Goal: Information Seeking & Learning: Learn about a topic

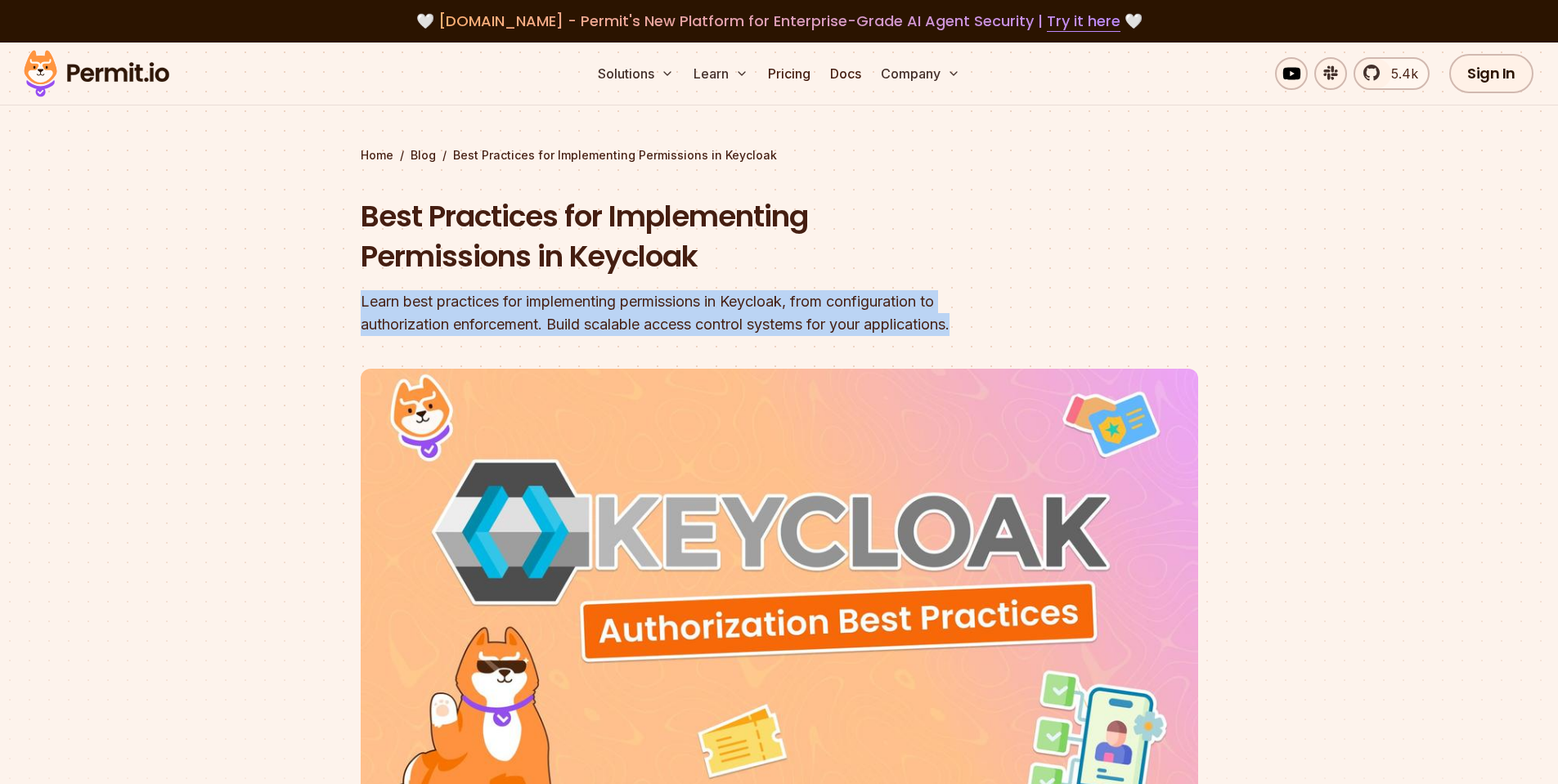
drag, startPoint x: 353, startPoint y: 301, endPoint x: 994, endPoint y: 339, distance: 642.1
click at [994, 339] on section "Home / Blog / Best Practices for Implementing Permissions in Keycloak Best Prac…" at bounding box center [779, 505] width 1558 height 924
click at [979, 322] on div "Learn best practices for implementing permissions in Keycloak, from configurati…" at bounding box center [675, 313] width 628 height 46
drag, startPoint x: 1003, startPoint y: 322, endPoint x: 292, endPoint y: 293, distance: 711.6
click at [292, 293] on section "Home / Blog / Best Practices for Implementing Permissions in Keycloak Best Prac…" at bounding box center [779, 505] width 1558 height 924
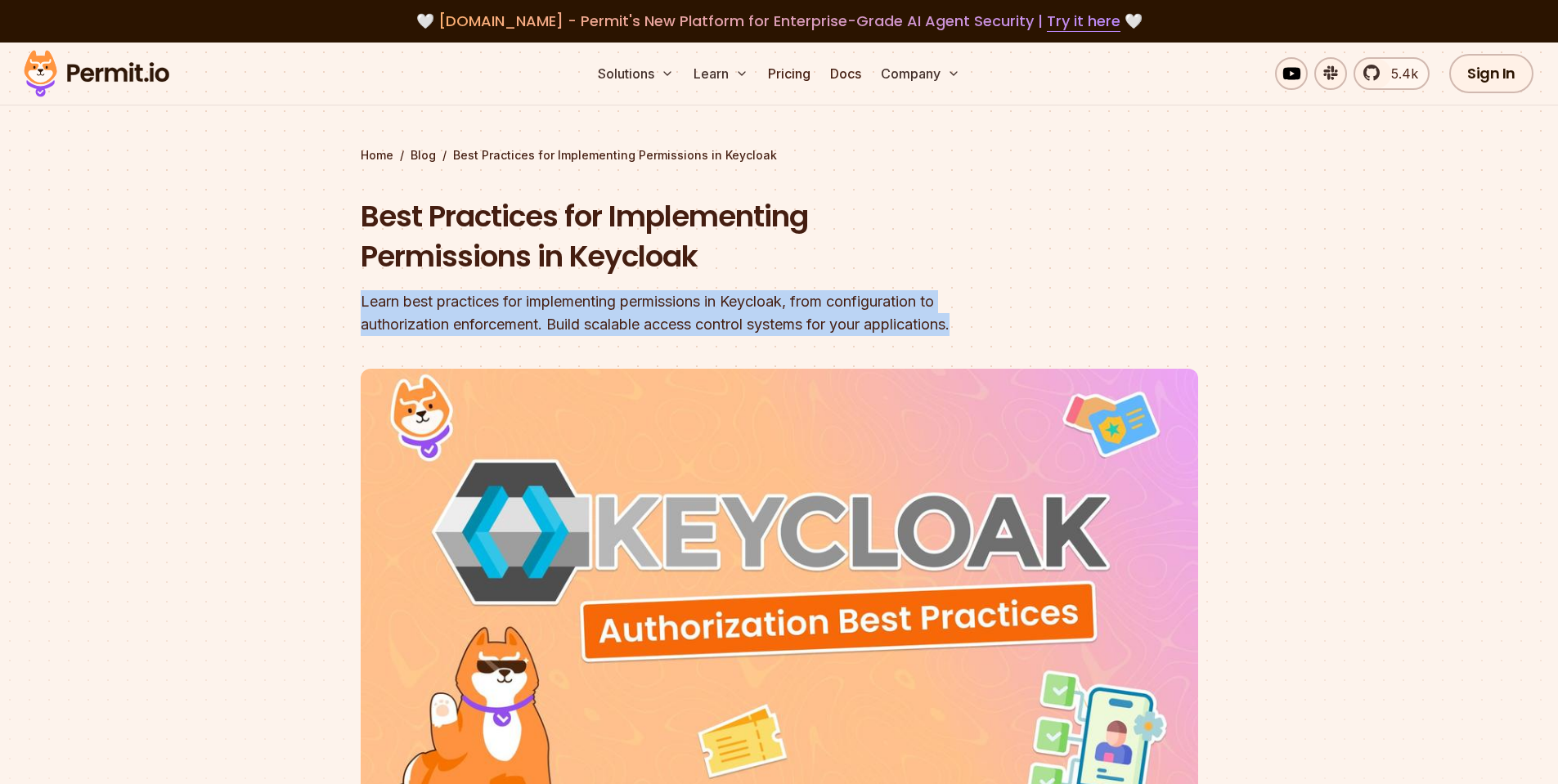
click at [1015, 333] on header "Best Practices for Implementing Permissions in Keycloak Learn best practices fo…" at bounding box center [780, 562] width 837 height 731
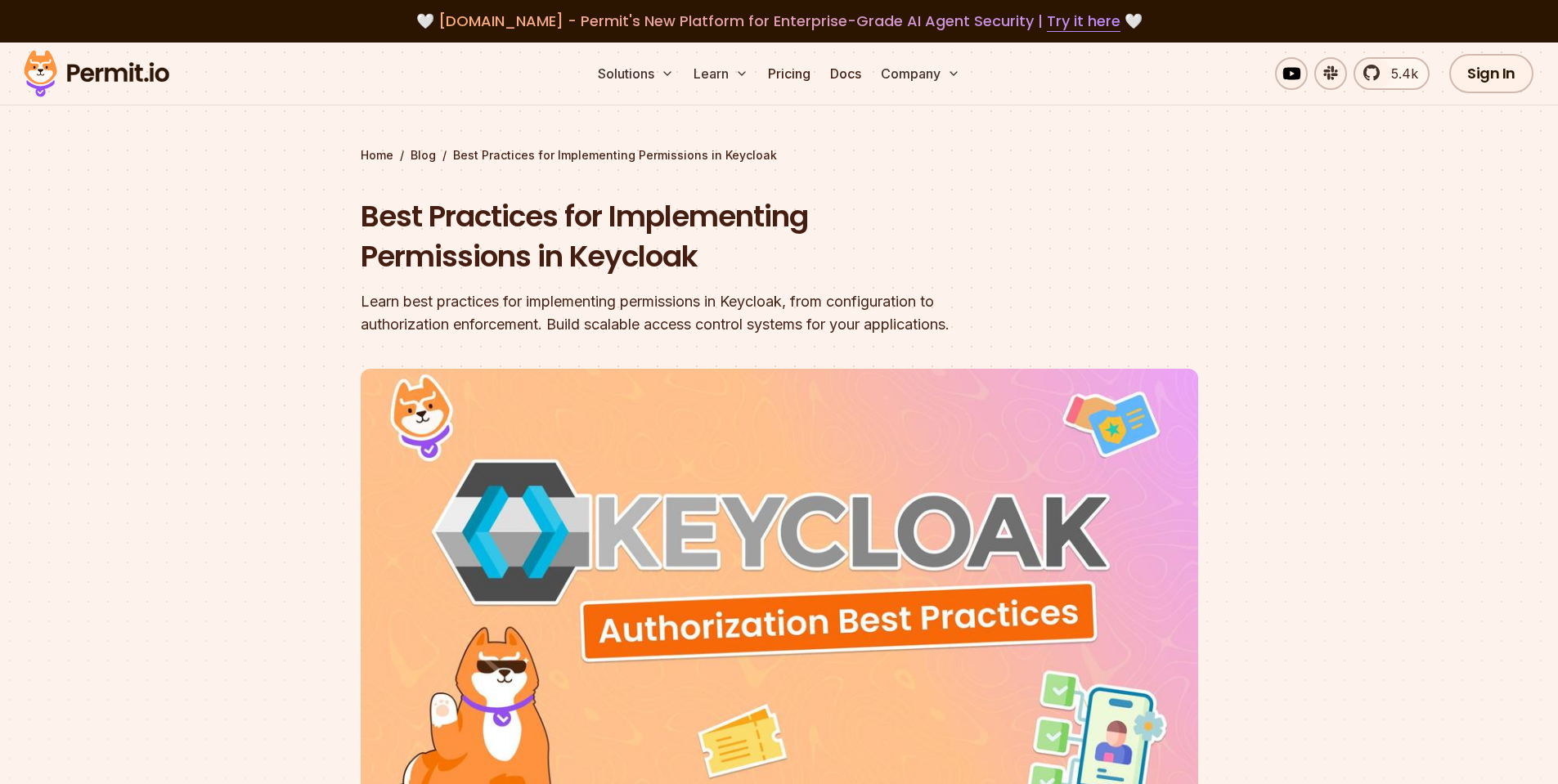
click at [1016, 235] on header "Best Practices for Implementing Permissions in Keycloak Learn best practices fo…" at bounding box center [780, 562] width 837 height 731
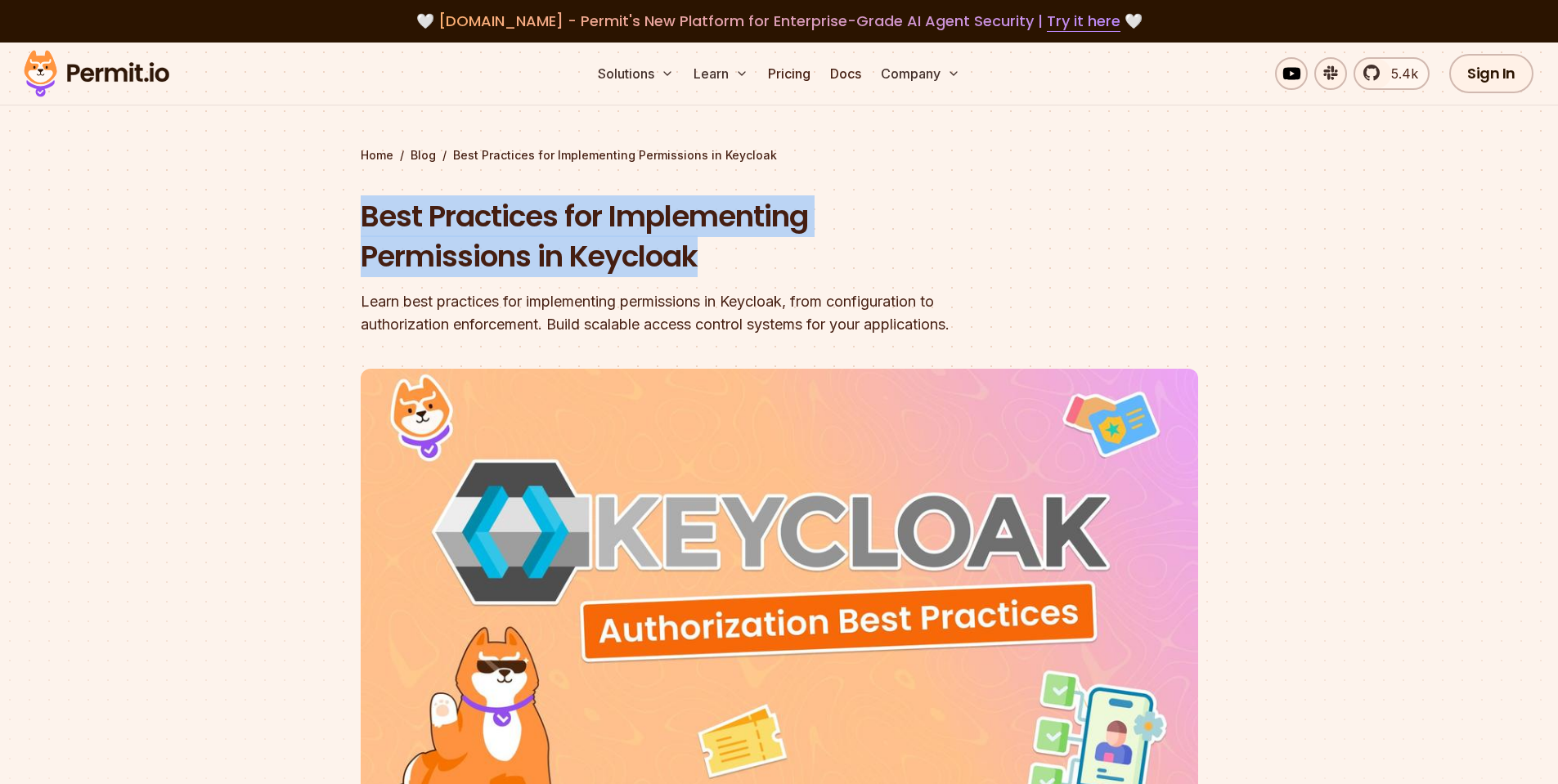
drag, startPoint x: 709, startPoint y: 259, endPoint x: 351, endPoint y: 214, distance: 360.8
click at [351, 214] on section "Home / Blog / Best Practices for Implementing Permissions in Keycloak Best Prac…" at bounding box center [779, 505] width 1558 height 924
copy h1 "Best Practices for Implementing Permissions in Keycloak"
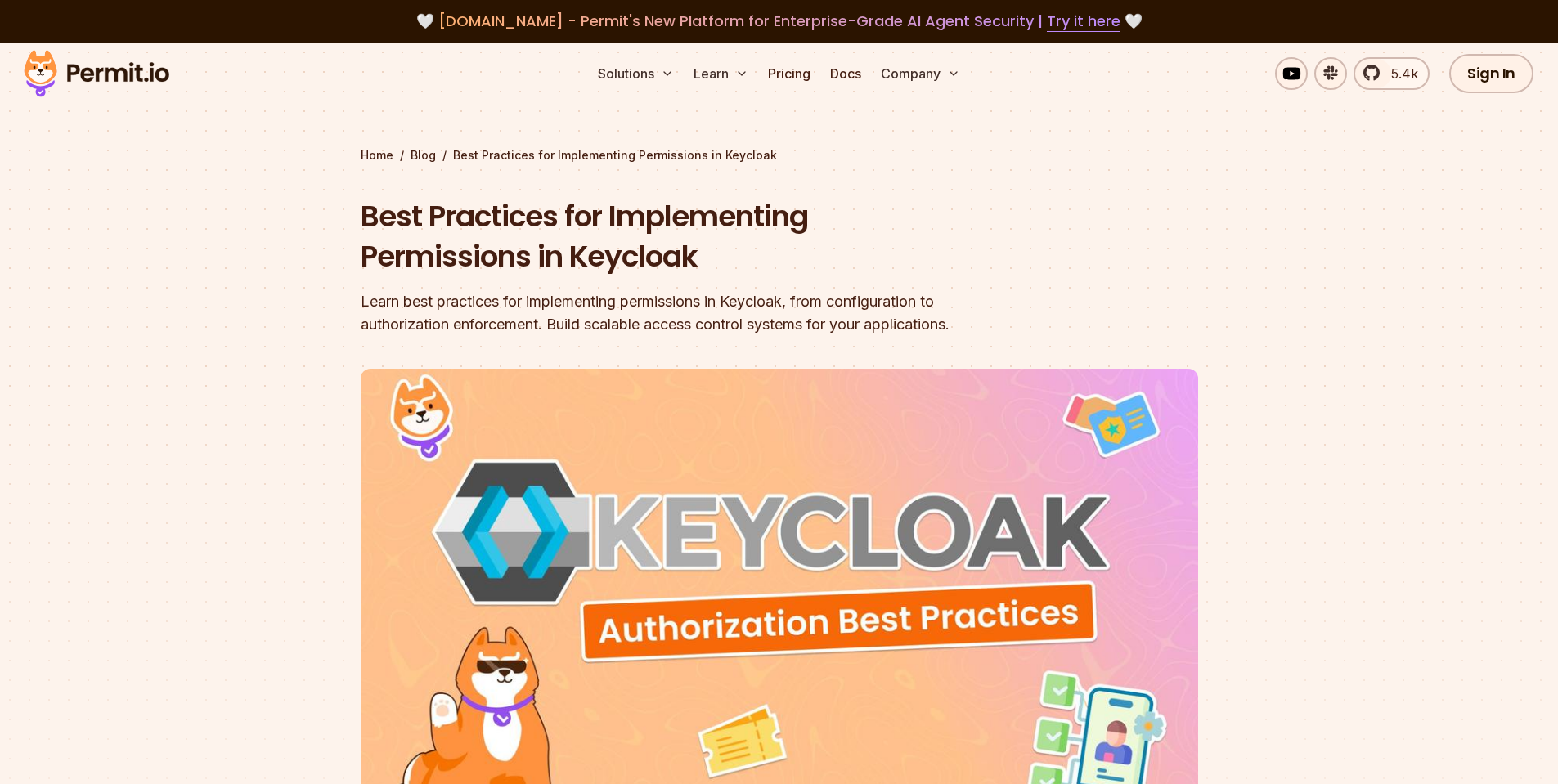
click at [242, 347] on section "Home / Blog / Best Practices for Implementing Permissions in Keycloak Best Prac…" at bounding box center [779, 505] width 1558 height 924
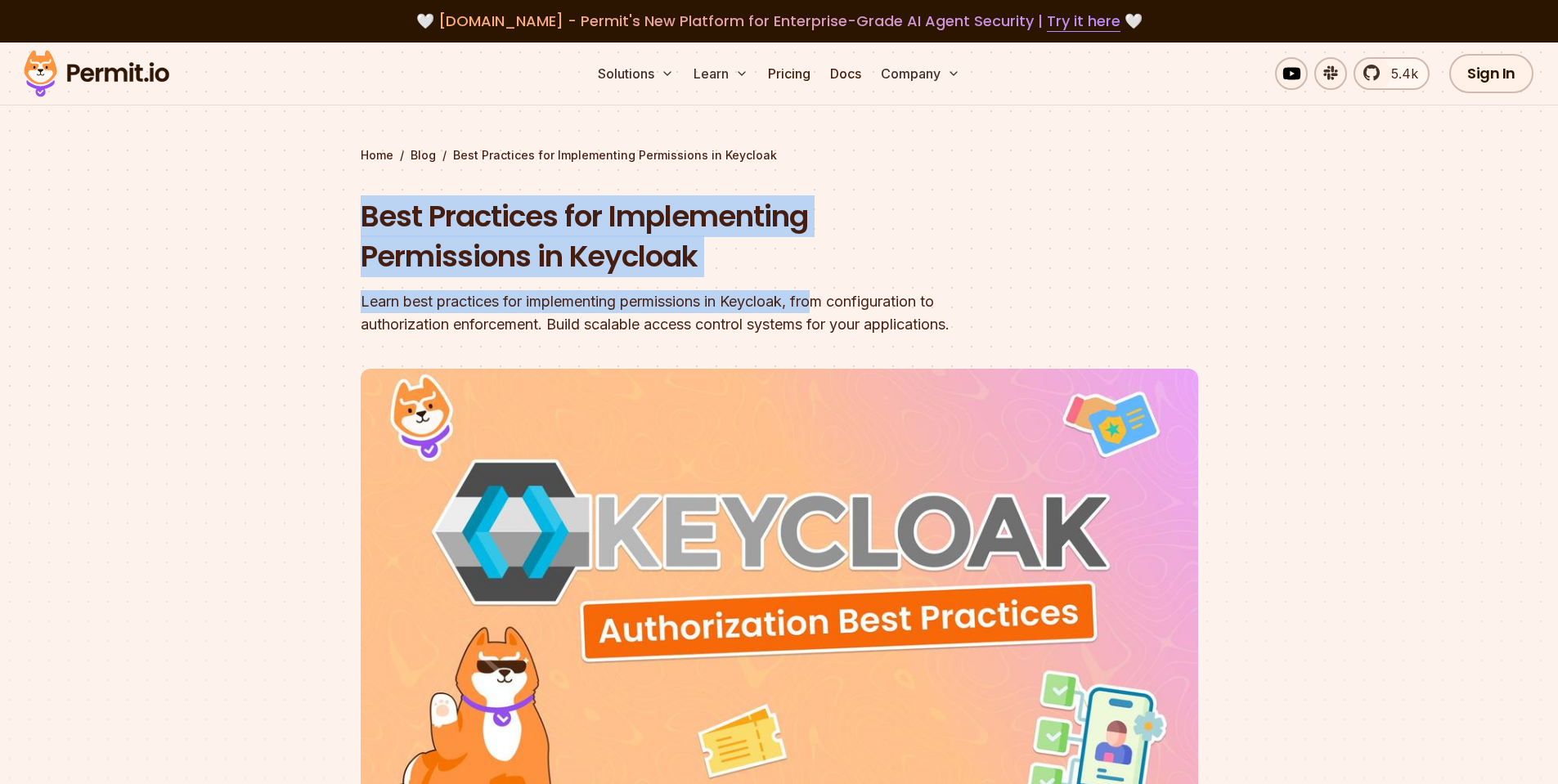
drag, startPoint x: 364, startPoint y: 216, endPoint x: 824, endPoint y: 306, distance: 468.7
click at [824, 306] on div "Best Practices for Implementing Permissions in Keycloak Learn best practices fo…" at bounding box center [675, 266] width 628 height 140
click at [769, 269] on h1 "Best Practices for Implementing Permissions in Keycloak" at bounding box center [675, 236] width 628 height 81
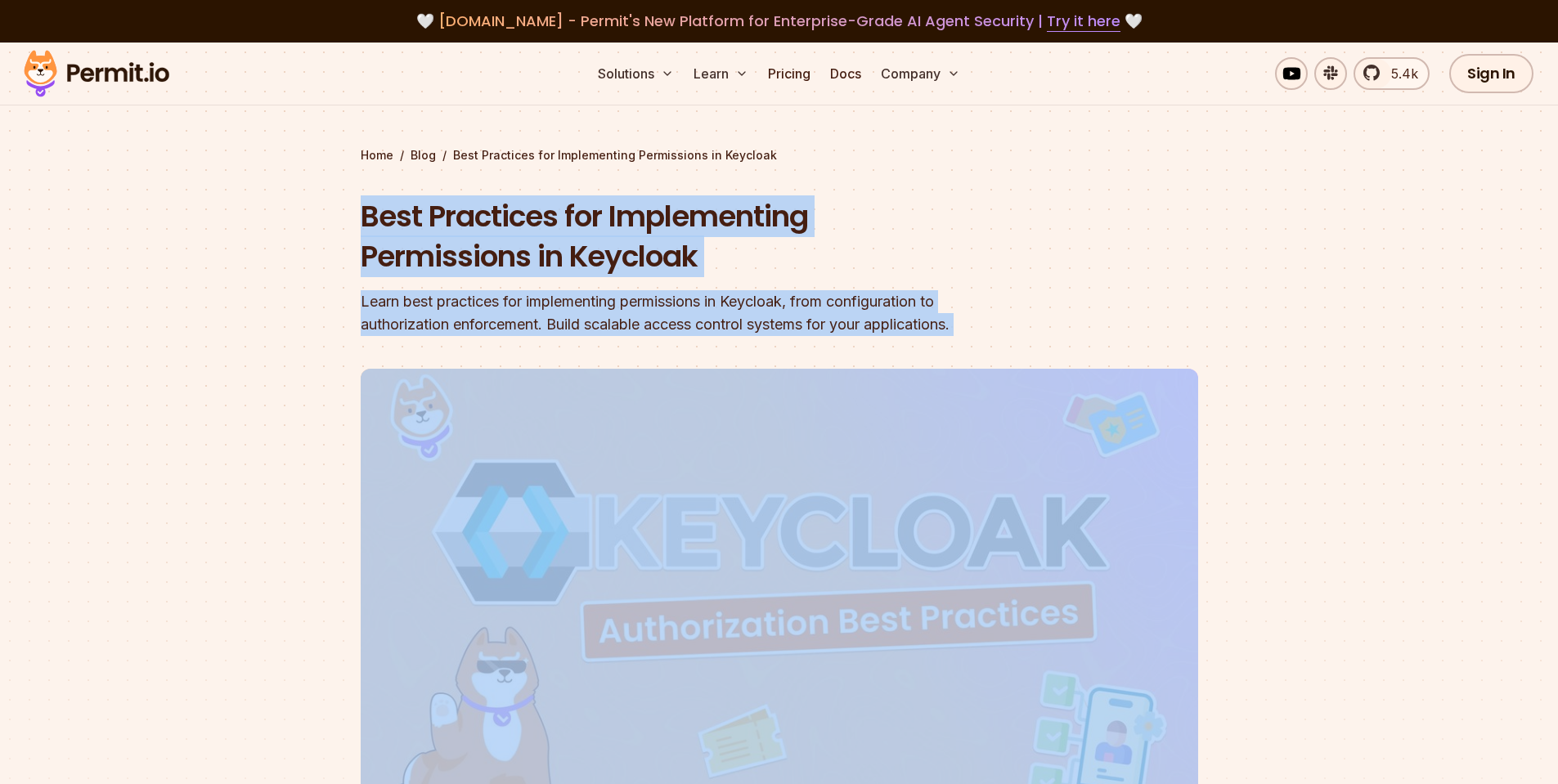
drag, startPoint x: 359, startPoint y: 215, endPoint x: 1058, endPoint y: 321, distance: 707.0
click at [1058, 321] on section "Home / Blog / Best Practices for Implementing Permissions in Keycloak Best Prac…" at bounding box center [779, 505] width 1558 height 924
click at [1035, 322] on header "Best Practices for Implementing Permissions in Keycloak Learn best practices fo…" at bounding box center [780, 562] width 837 height 731
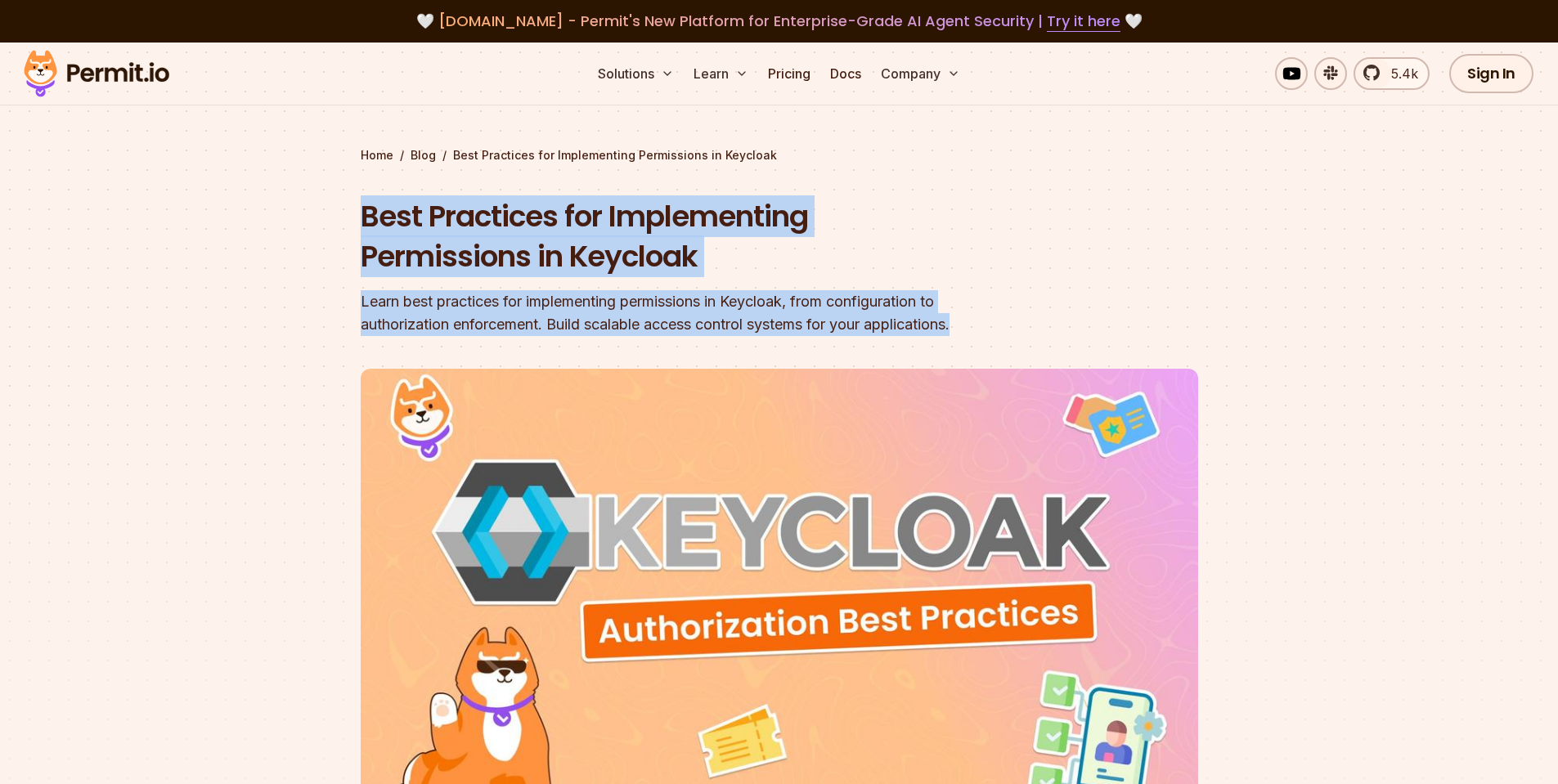
drag, startPoint x: 979, startPoint y: 331, endPoint x: 359, endPoint y: 207, distance: 632.3
click at [359, 207] on section "Home / Blog / Best Practices for Implementing Permissions in Keycloak Best Prac…" at bounding box center [779, 505] width 1558 height 924
click at [353, 221] on section "Home / Blog / Best Practices for Implementing Permissions in Keycloak Best Prac…" at bounding box center [779, 505] width 1558 height 924
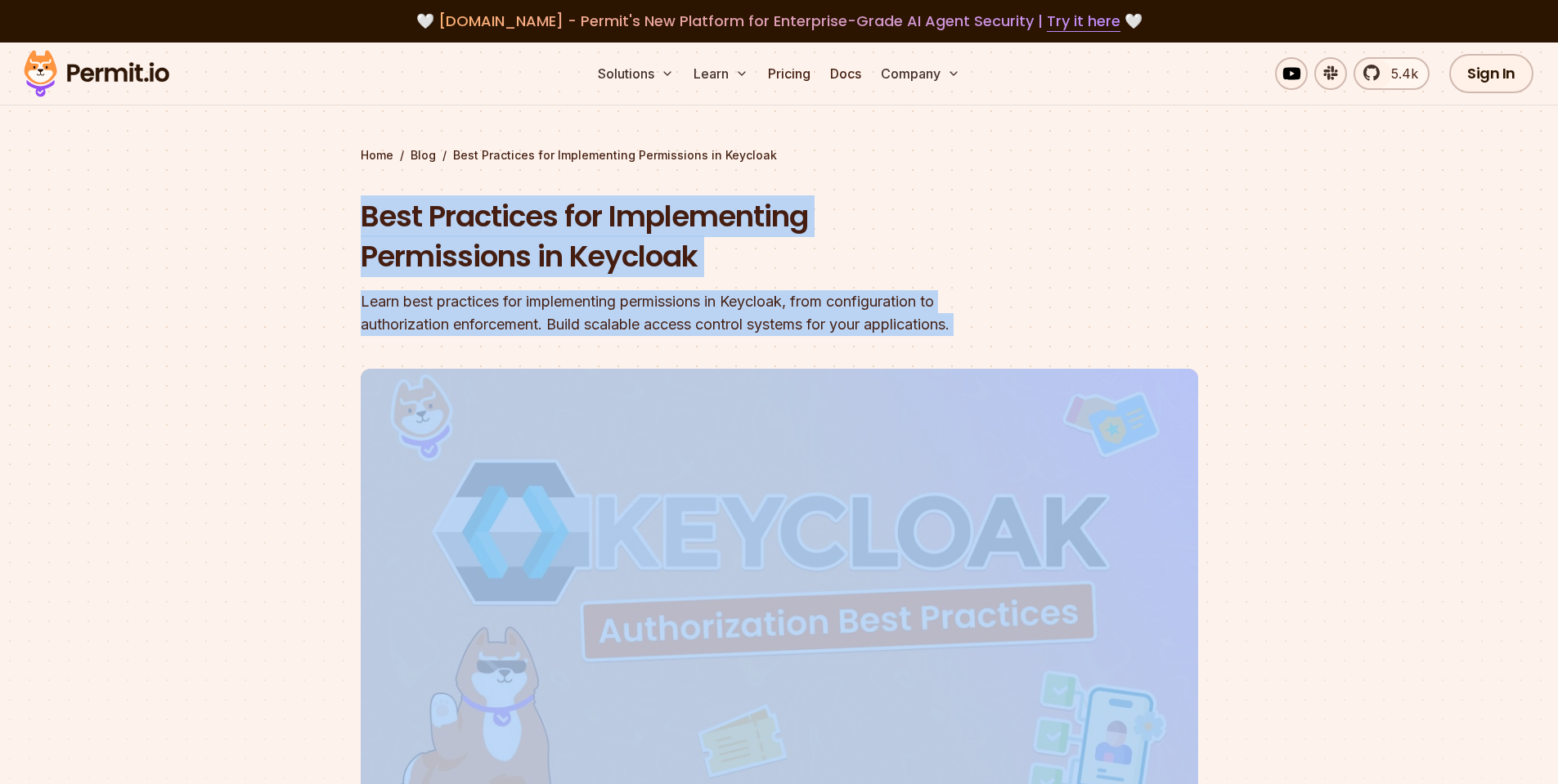
drag, startPoint x: 353, startPoint y: 221, endPoint x: 1002, endPoint y: 324, distance: 657.1
click at [1002, 324] on section "Home / Blog / Best Practices for Implementing Permissions in Keycloak Best Prac…" at bounding box center [779, 505] width 1558 height 924
click at [1002, 324] on header "Best Practices for Implementing Permissions in Keycloak Learn best practices fo…" at bounding box center [780, 562] width 837 height 731
drag, startPoint x: 363, startPoint y: 216, endPoint x: 1056, endPoint y: 336, distance: 703.3
click at [1056, 336] on header "Best Practices for Implementing Permissions in Keycloak Learn best practices fo…" at bounding box center [780, 562] width 837 height 731
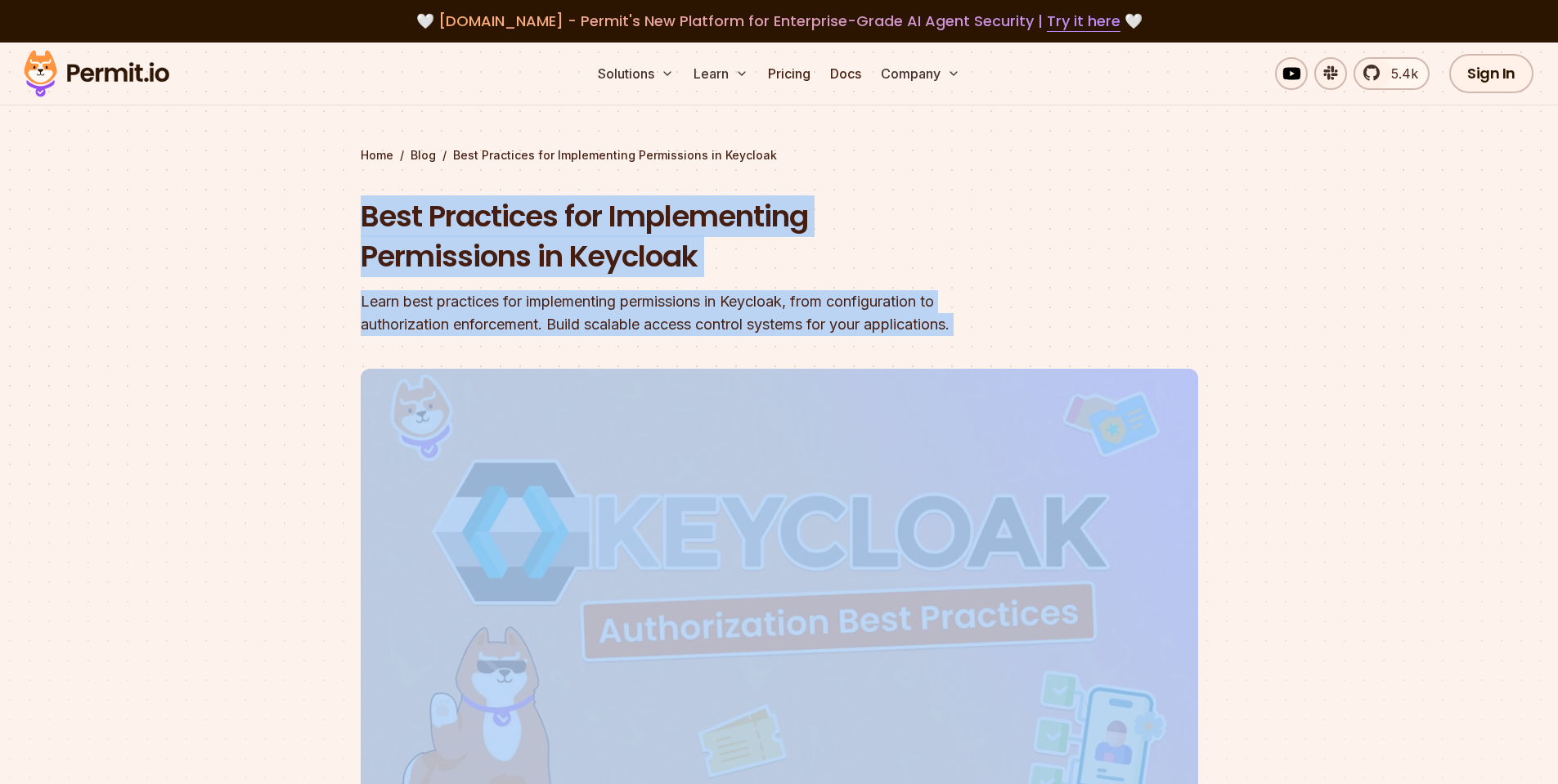
click at [1037, 332] on header "Best Practices for Implementing Permissions in Keycloak Learn best practices fo…" at bounding box center [780, 562] width 837 height 731
click at [820, 299] on div "Learn best practices for implementing permissions in Keycloak, from configurati…" at bounding box center [675, 313] width 628 height 46
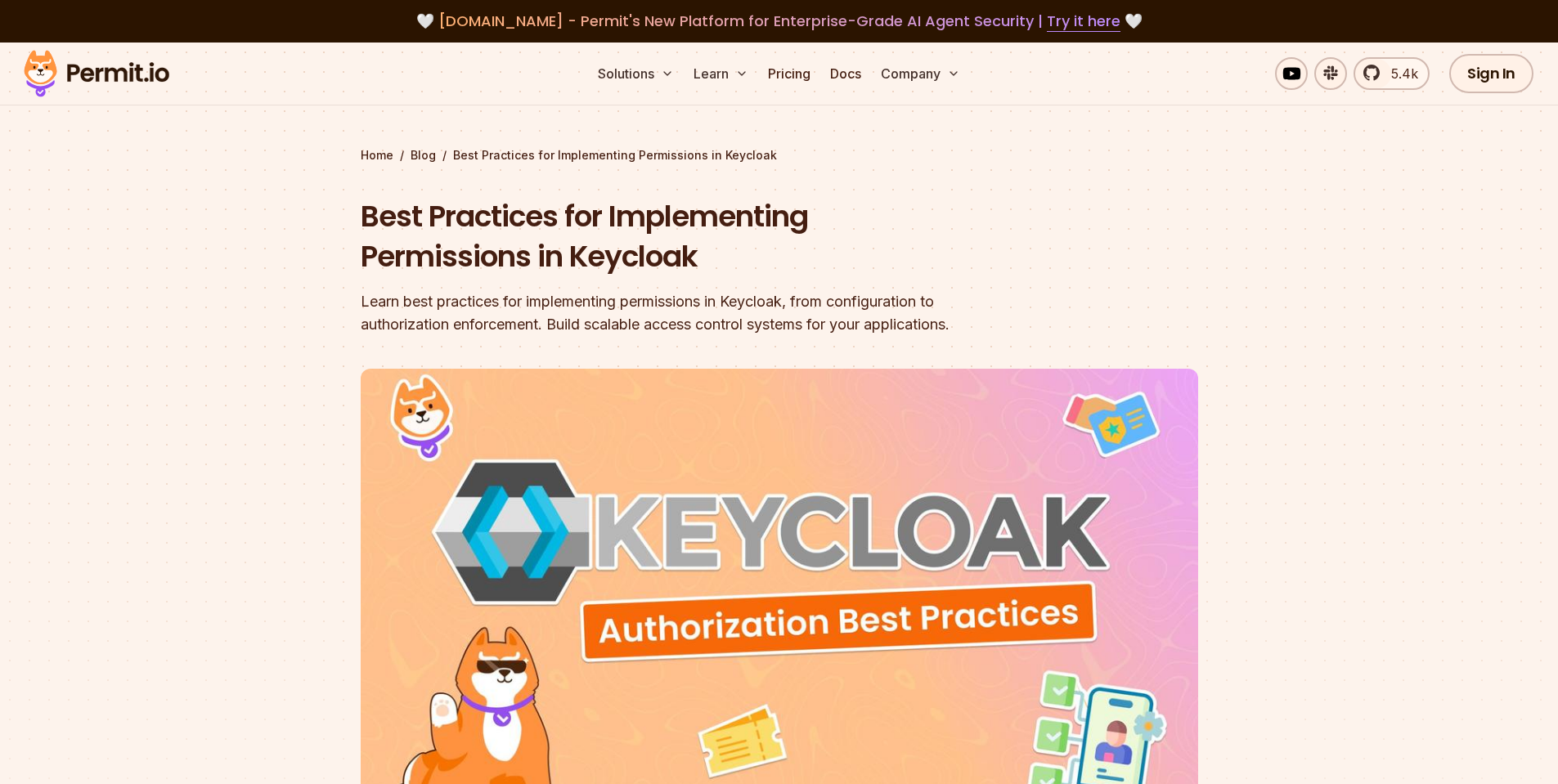
click at [495, 325] on div "Learn best practices for implementing permissions in Keycloak, from configurati…" at bounding box center [675, 313] width 628 height 46
